Goal: Check status: Check status

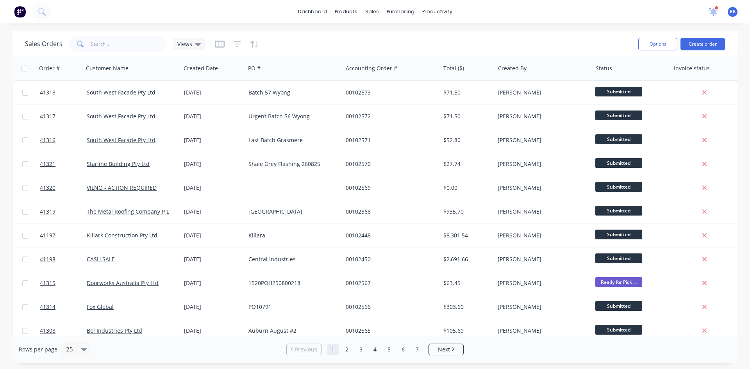
click at [716, 11] on icon at bounding box center [713, 11] width 7 height 6
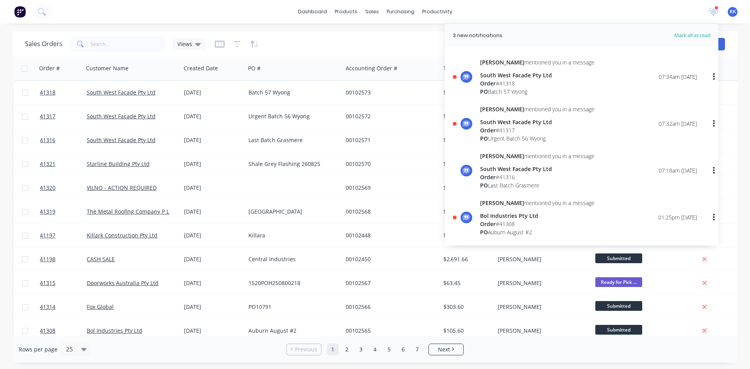
click at [497, 131] on div "Order # 41317" at bounding box center [537, 130] width 115 height 8
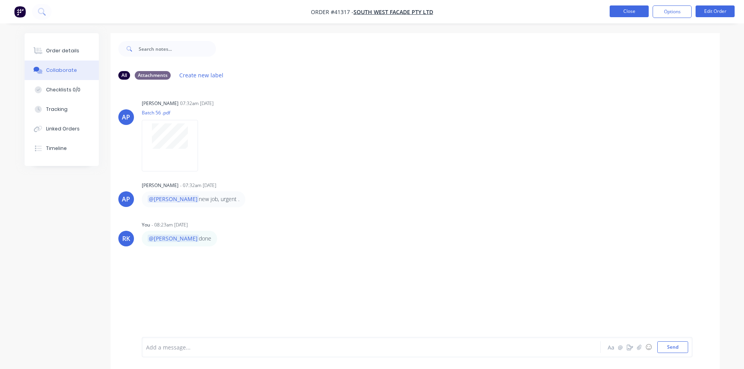
click at [619, 12] on button "Close" at bounding box center [629, 11] width 39 height 12
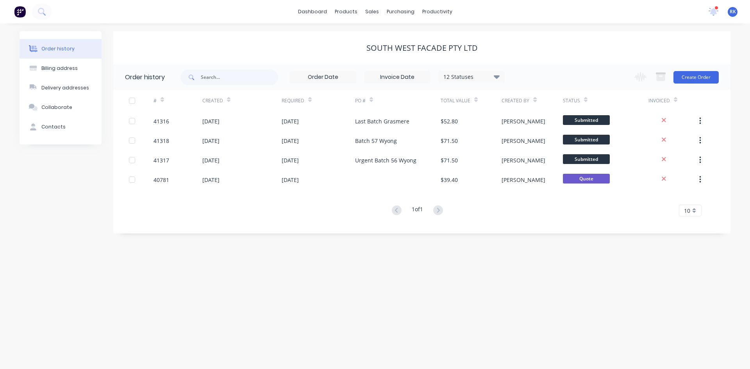
click at [715, 8] on div at bounding box center [717, 8] width 4 height 4
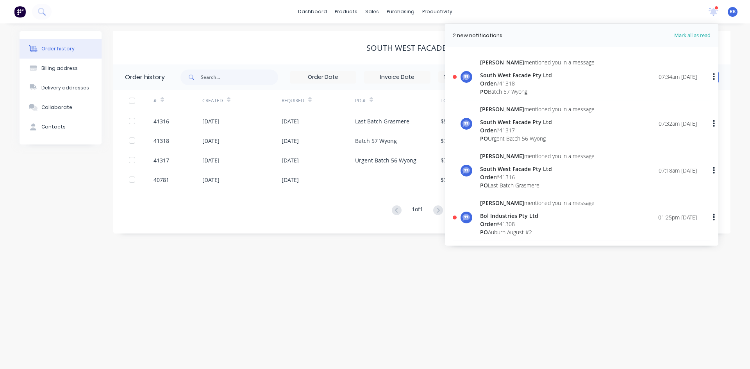
click at [496, 78] on div "South West Facade Pty Ltd" at bounding box center [537, 75] width 115 height 8
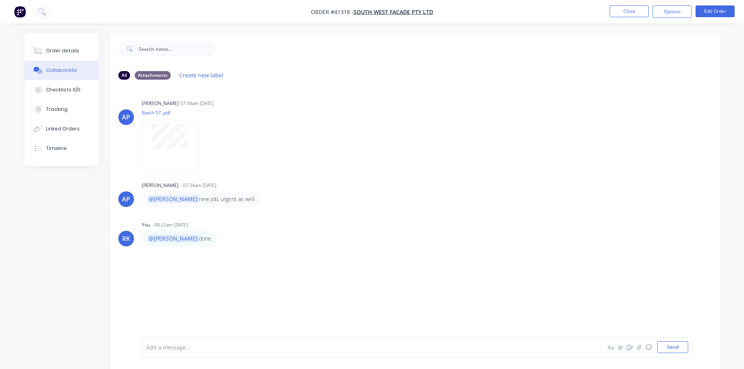
click at [390, 172] on div "AP [PERSON_NAME] 07:34am [DATE] Batch 57 .pdf Labels Download AP [PERSON_NAME] …" at bounding box center [416, 211] width 610 height 251
click at [626, 9] on button "Close" at bounding box center [629, 11] width 39 height 12
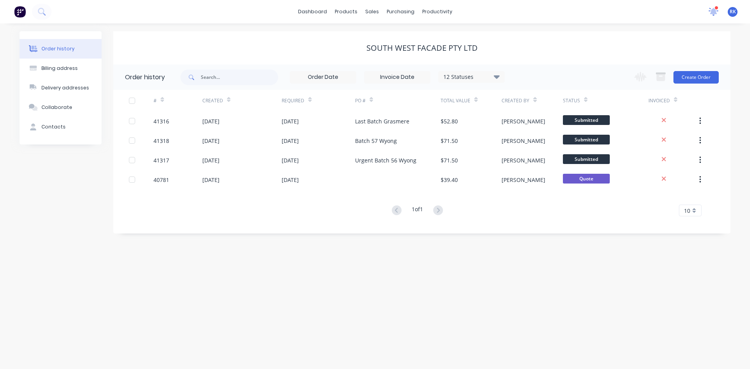
click at [715, 10] on icon at bounding box center [713, 10] width 7 height 7
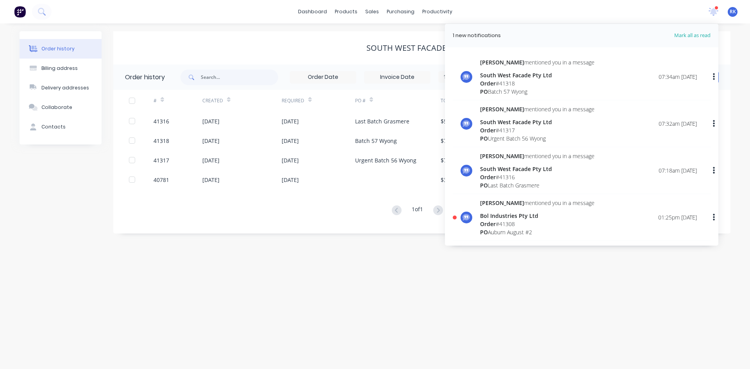
click at [502, 222] on div "Order # 41308" at bounding box center [537, 224] width 115 height 8
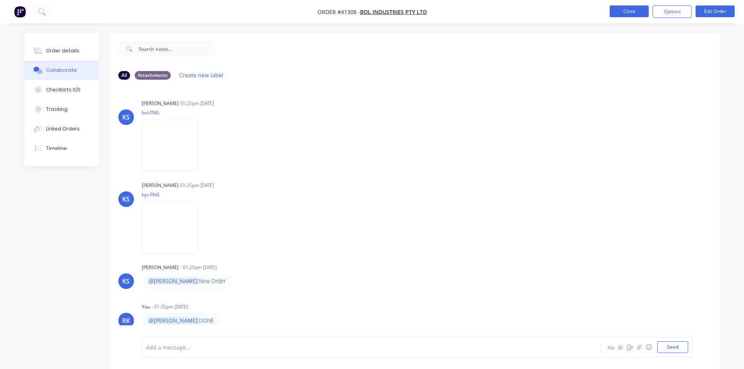
click at [623, 13] on button "Close" at bounding box center [629, 11] width 39 height 12
